Goal: Information Seeking & Learning: Learn about a topic

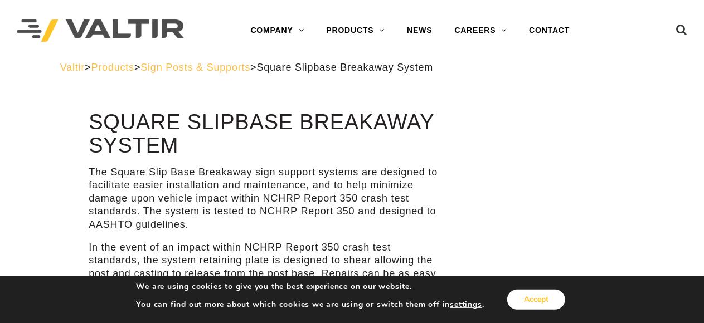
click at [540, 304] on button "Accept" at bounding box center [536, 300] width 58 height 20
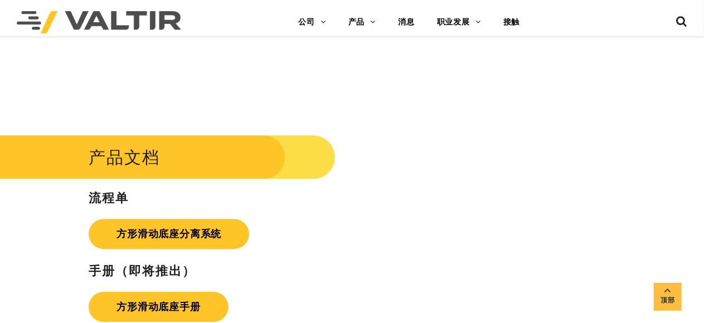
scroll to position [1561, 0]
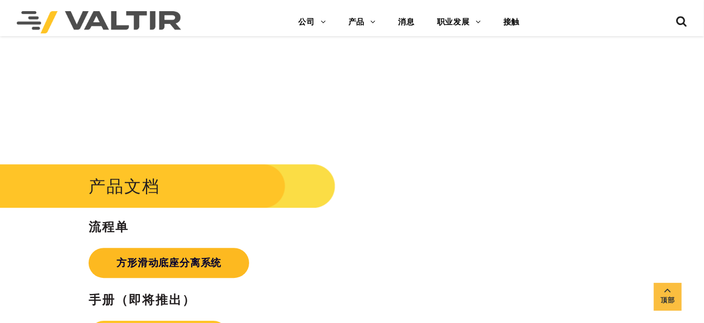
click at [182, 258] on font "方形滑动底座分离系统" at bounding box center [168, 263] width 105 height 11
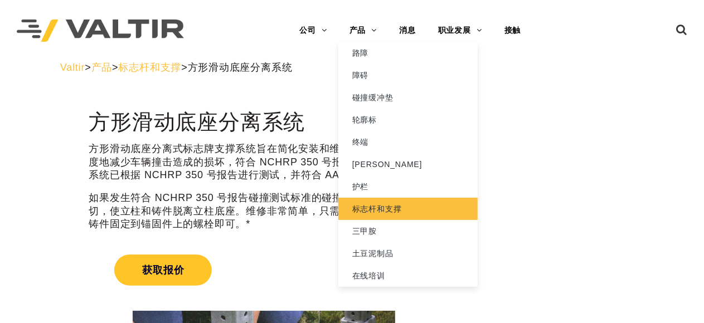
click at [368, 208] on font "标志杆和支撑" at bounding box center [377, 209] width 50 height 9
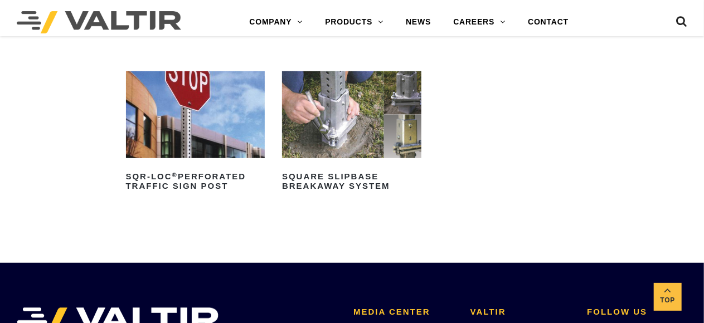
scroll to position [279, 0]
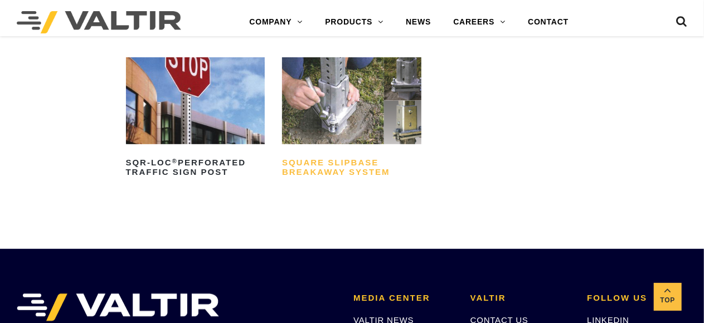
click at [345, 165] on h2 "Square Slipbase Breakaway System" at bounding box center [351, 167] width 139 height 27
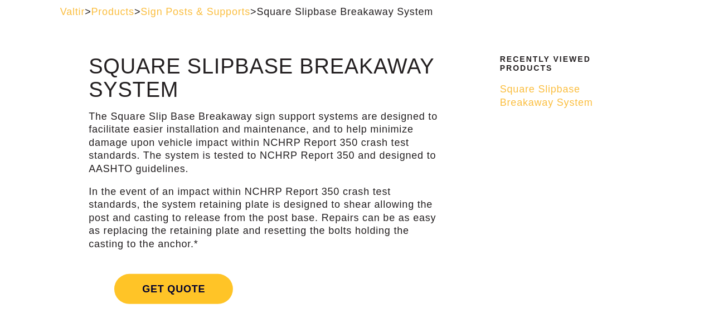
scroll to position [56, 0]
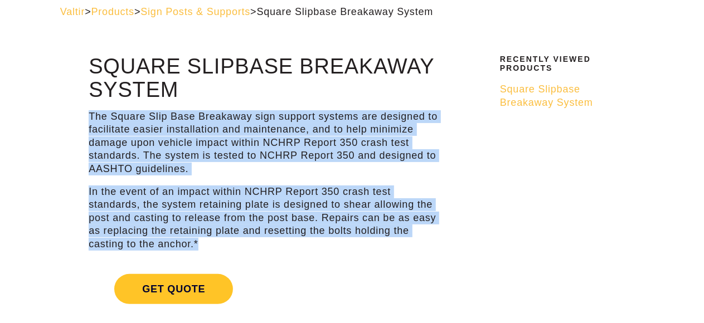
drag, startPoint x: 280, startPoint y: 245, endPoint x: 85, endPoint y: 120, distance: 231.9
copy div "The Square Slip Base Breakaway sign support systems are designed to facilitate …"
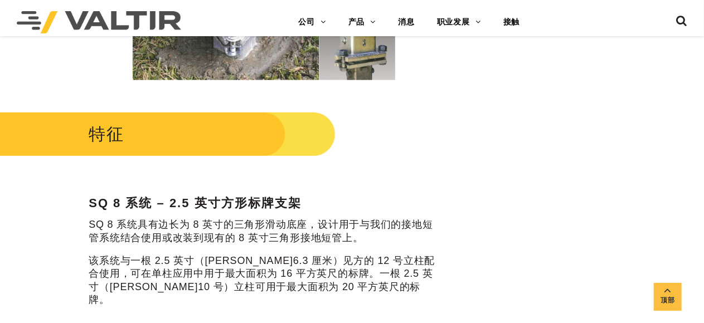
scroll to position [223, 0]
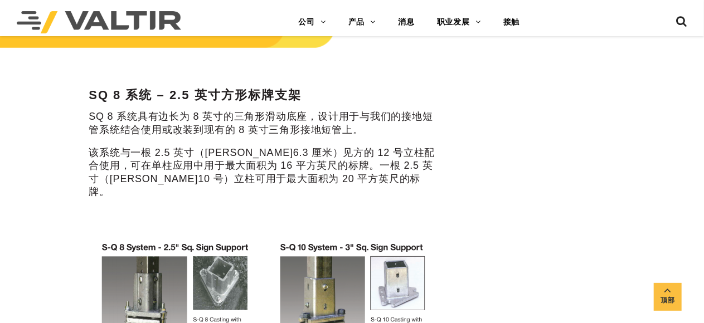
scroll to position [502, 0]
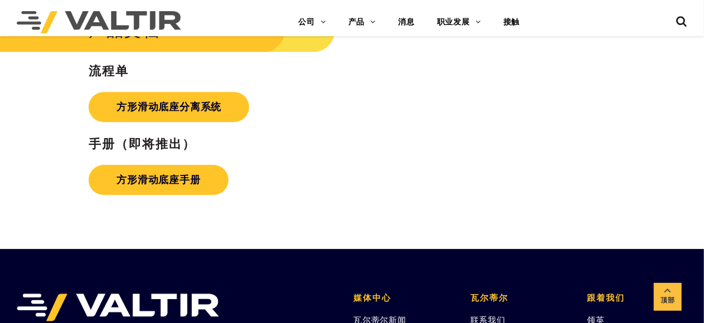
scroll to position [1728, 0]
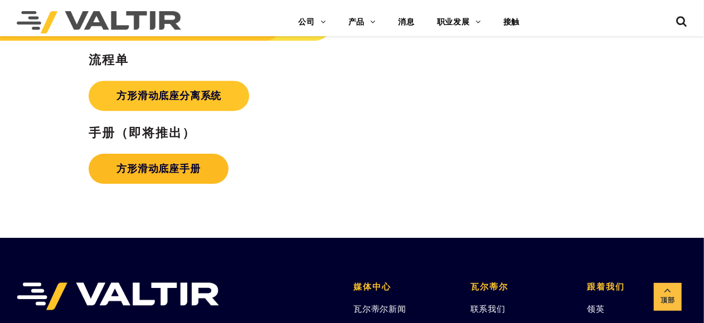
click at [180, 163] on font "方形滑动底座手册" at bounding box center [158, 168] width 84 height 11
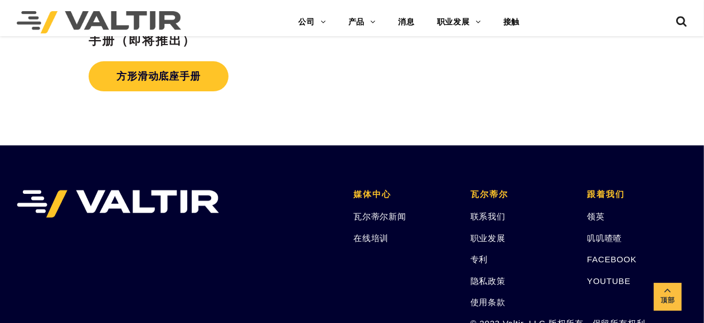
scroll to position [1685, 0]
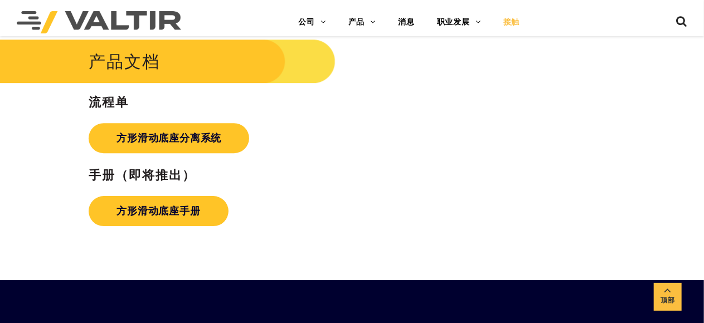
click at [501, 23] on link "接触" at bounding box center [511, 22] width 39 height 22
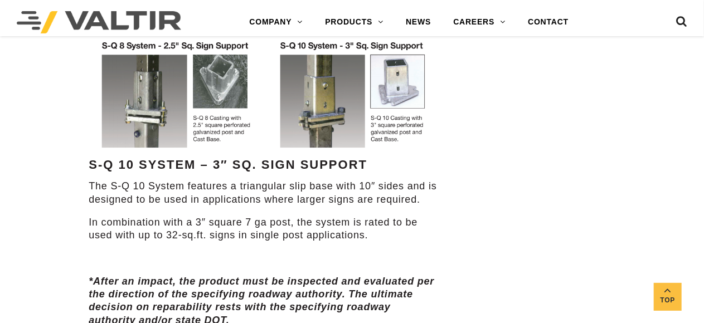
scroll to position [780, 0]
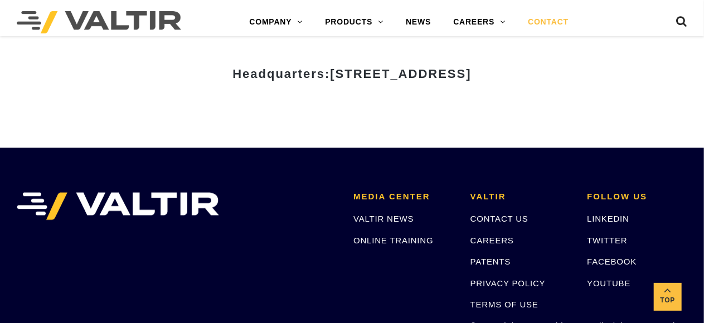
scroll to position [1449, 0]
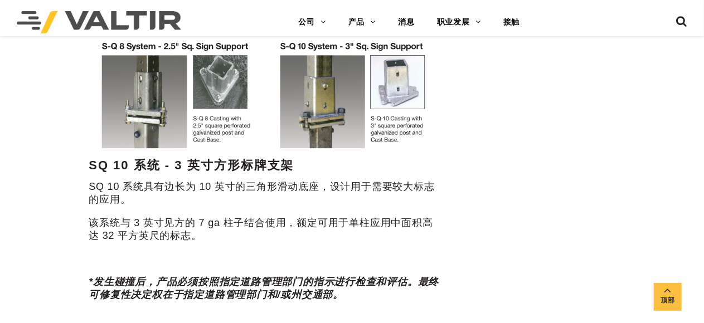
scroll to position [679, 0]
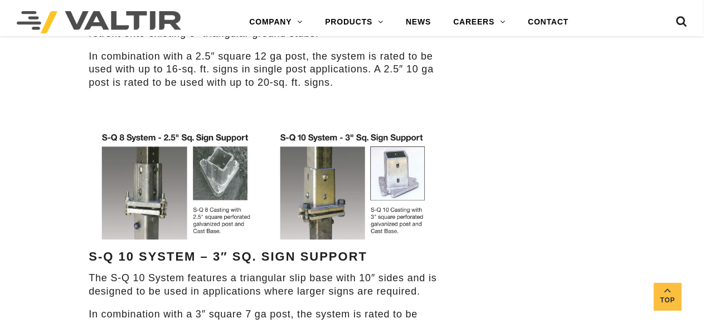
scroll to position [765, 0]
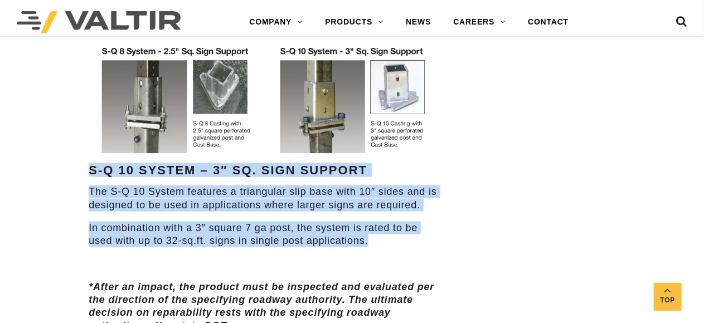
drag, startPoint x: 416, startPoint y: 258, endPoint x: 78, endPoint y: 173, distance: 348.2
copy div "S-Q 10 System – 3″ Sq. Sign Support The S-Q 10 System features a triangular sli…"
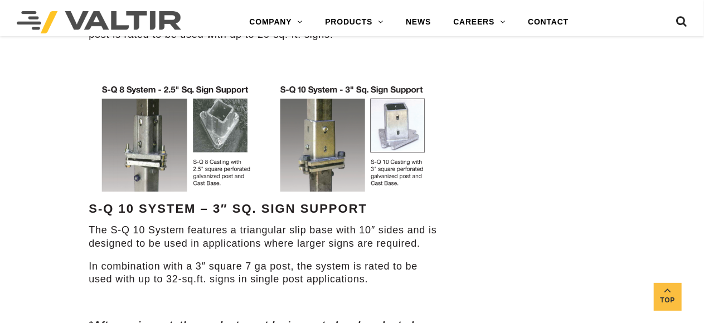
scroll to position [710, 0]
